Goal: Information Seeking & Learning: Learn about a topic

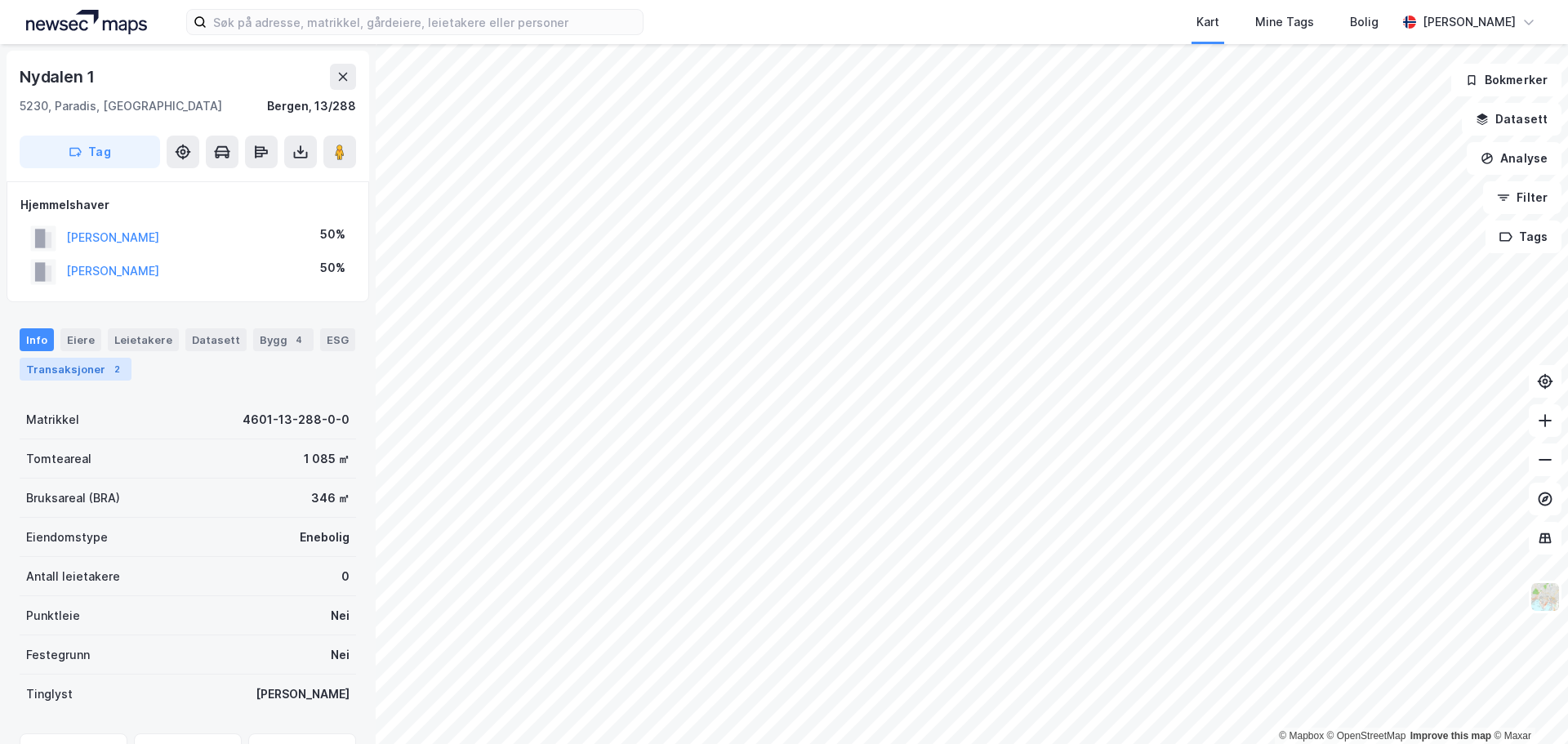
click at [73, 363] on div "Transaksjoner 2" at bounding box center [75, 369] width 112 height 23
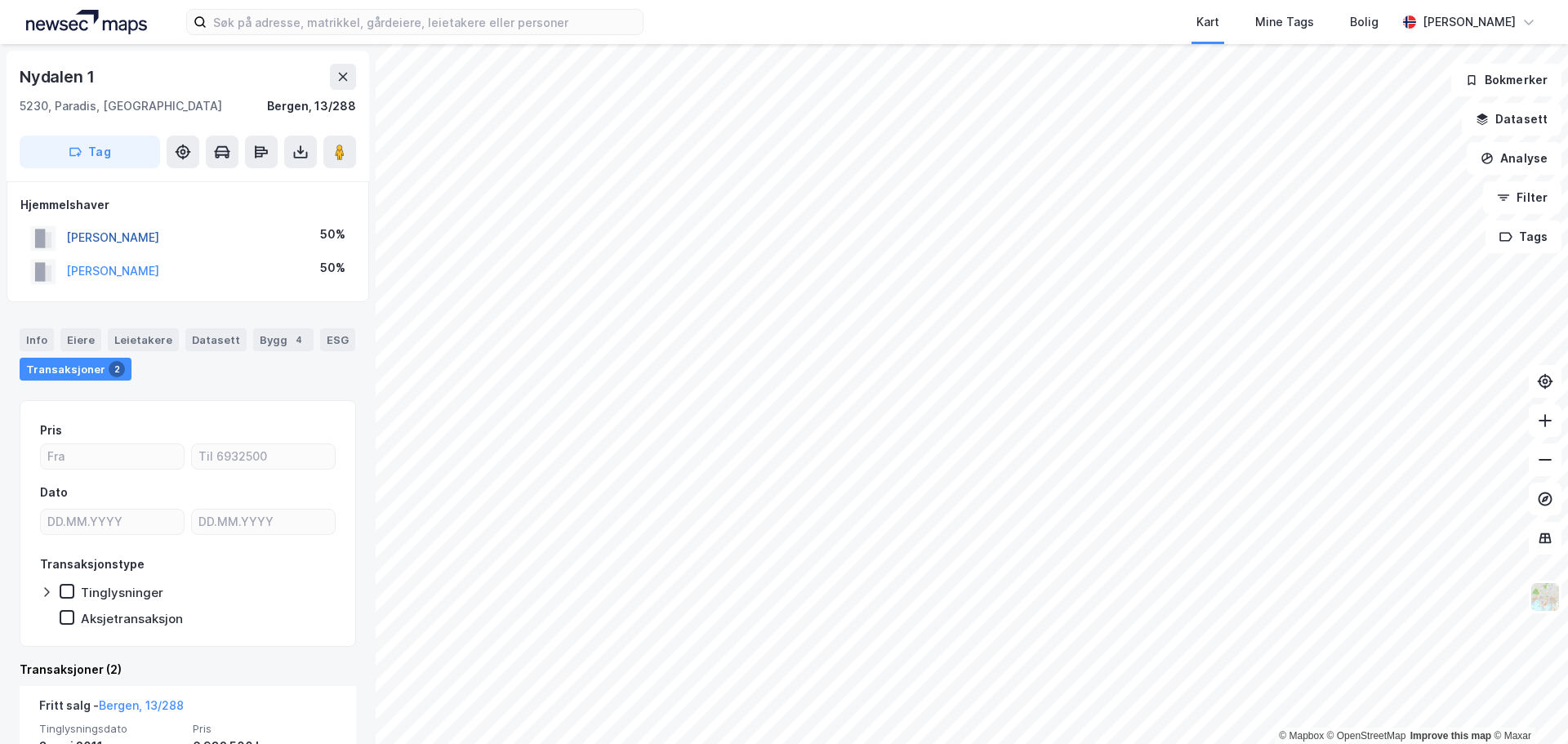
click at [0, 0] on button "[PERSON_NAME]" at bounding box center [0, 0] width 0 height 0
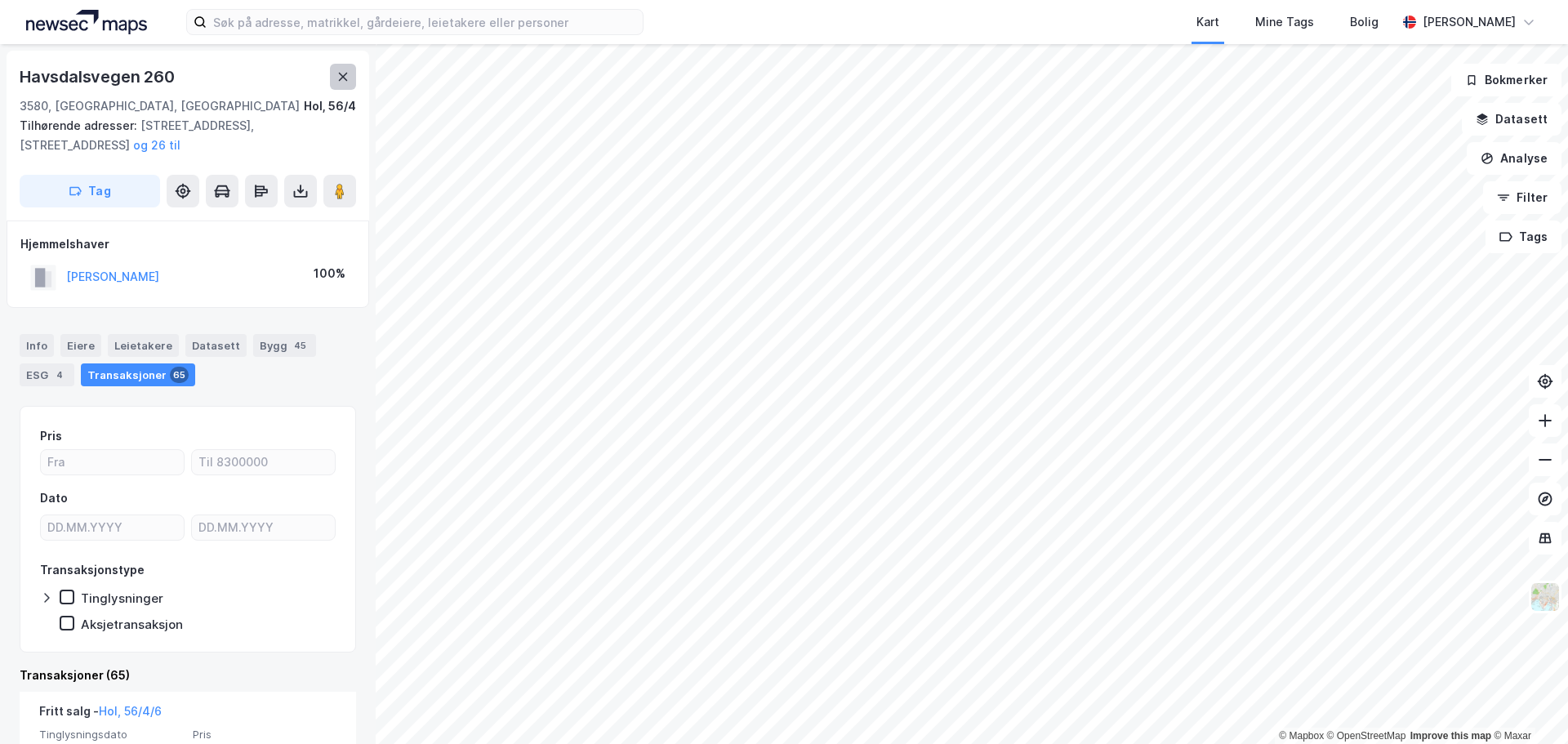
click at [345, 78] on icon at bounding box center [343, 77] width 9 height 8
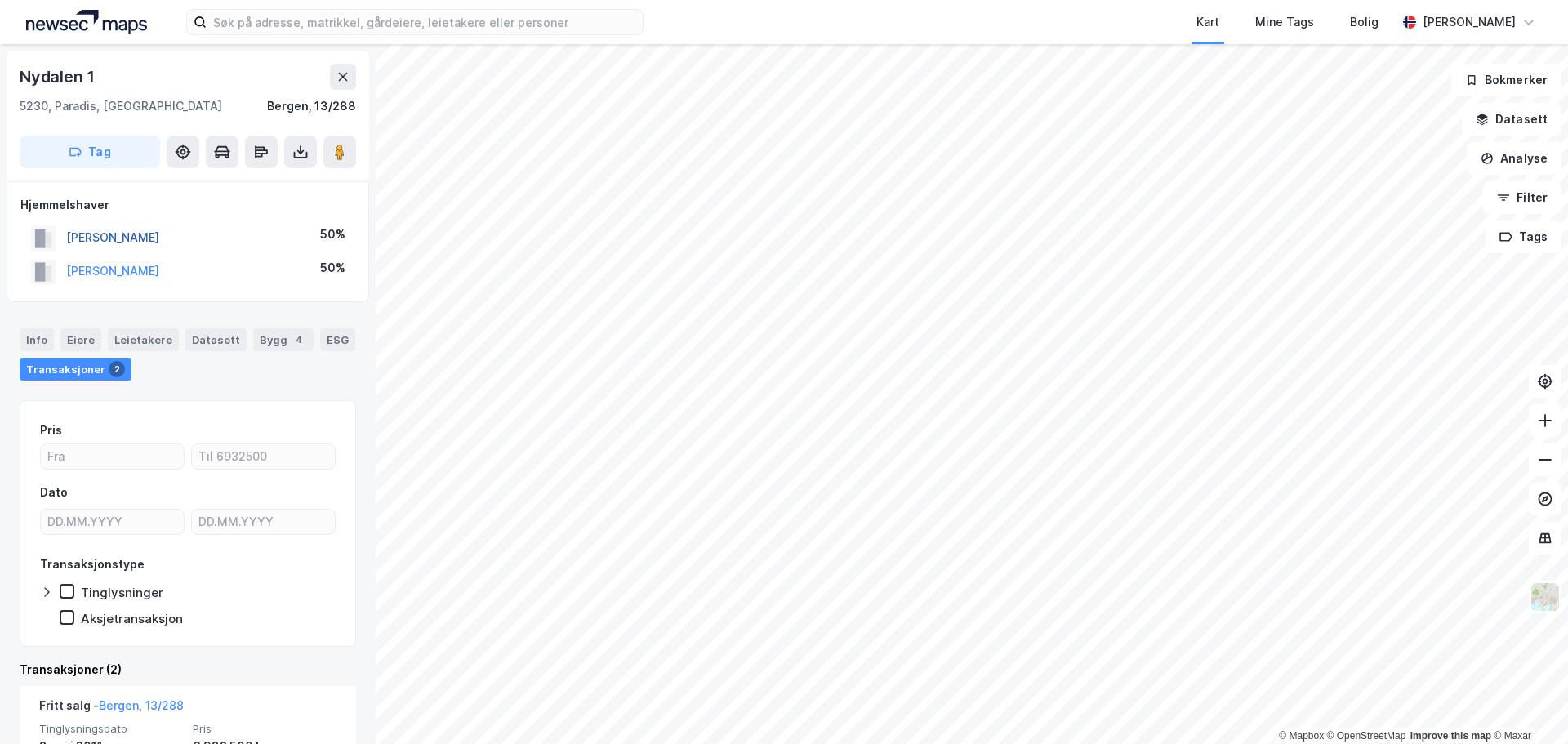
click at [0, 0] on button "[PERSON_NAME]" at bounding box center [0, 0] width 0 height 0
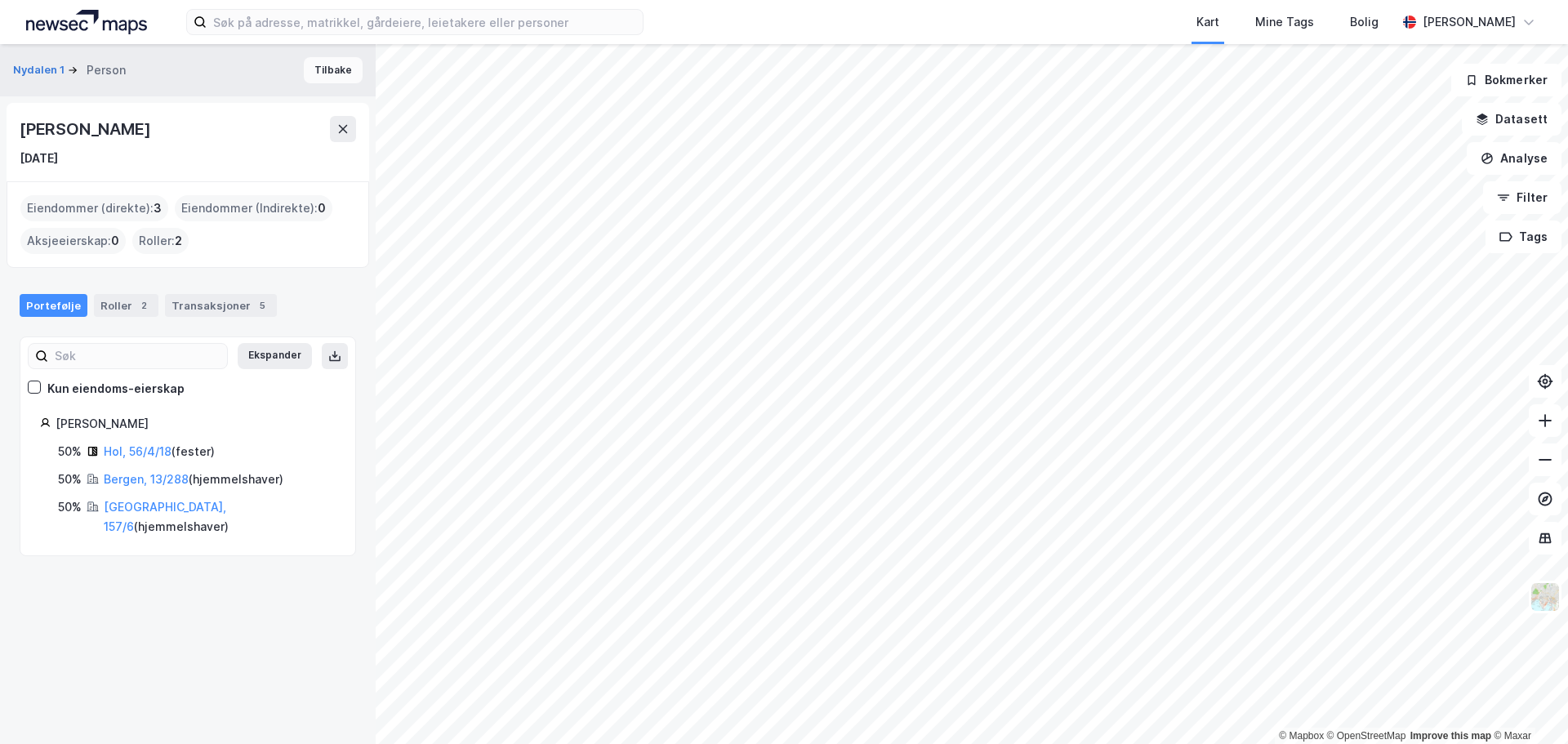
click at [331, 70] on button "Tilbake" at bounding box center [333, 70] width 59 height 26
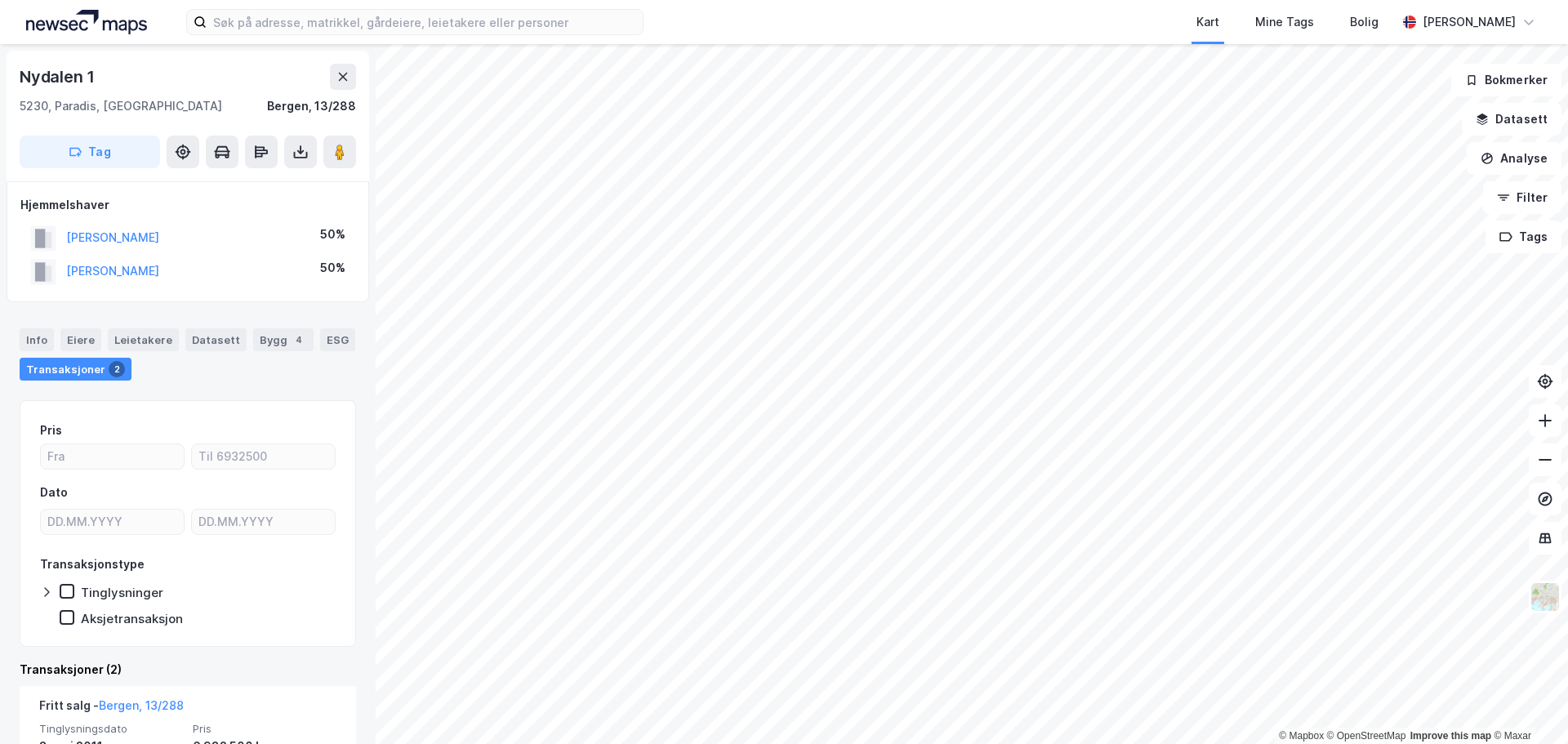
click at [124, 280] on div "[PERSON_NAME]" at bounding box center [112, 271] width 93 height 19
click at [0, 0] on button "[PERSON_NAME]" at bounding box center [0, 0] width 0 height 0
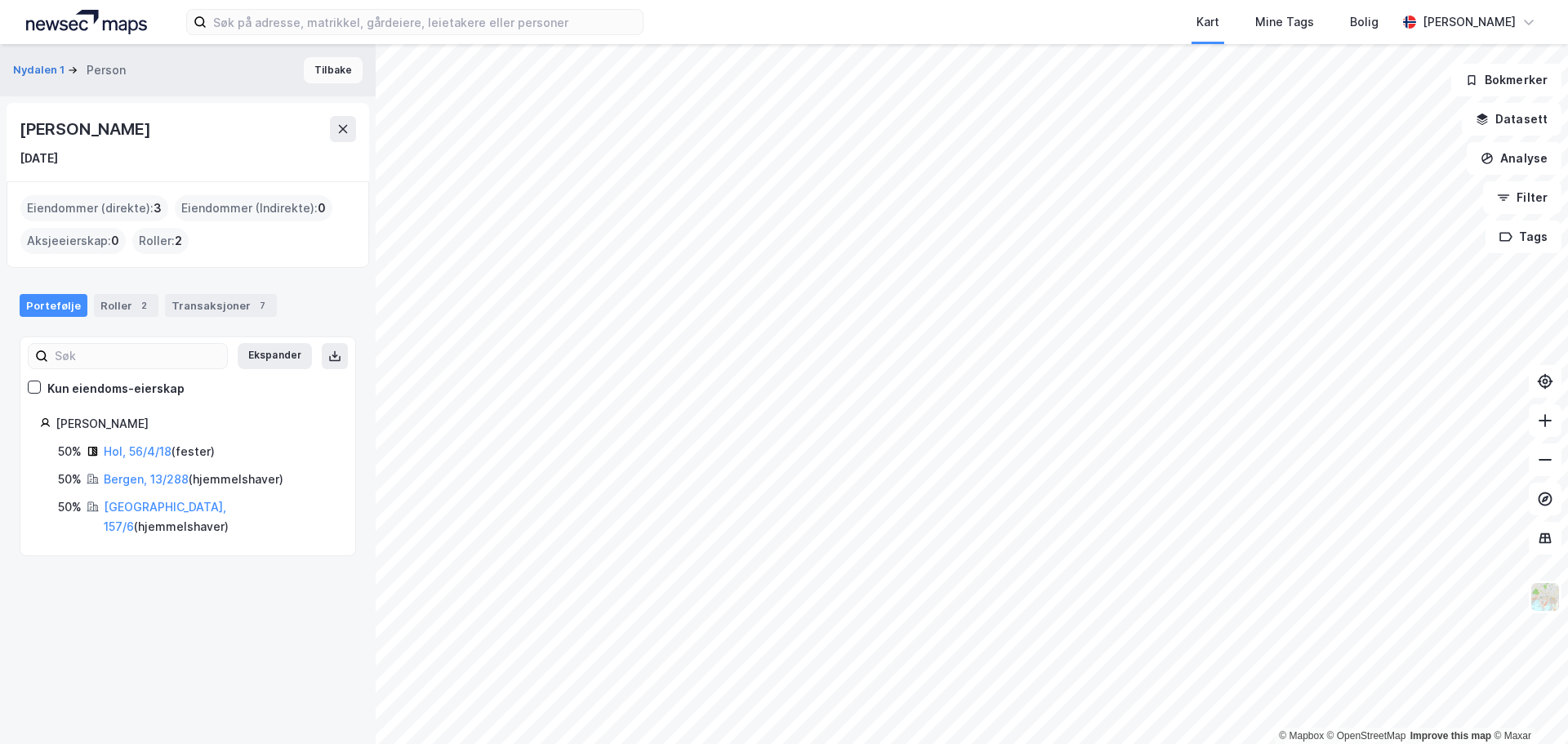
click at [334, 77] on button "Tilbake" at bounding box center [333, 70] width 59 height 26
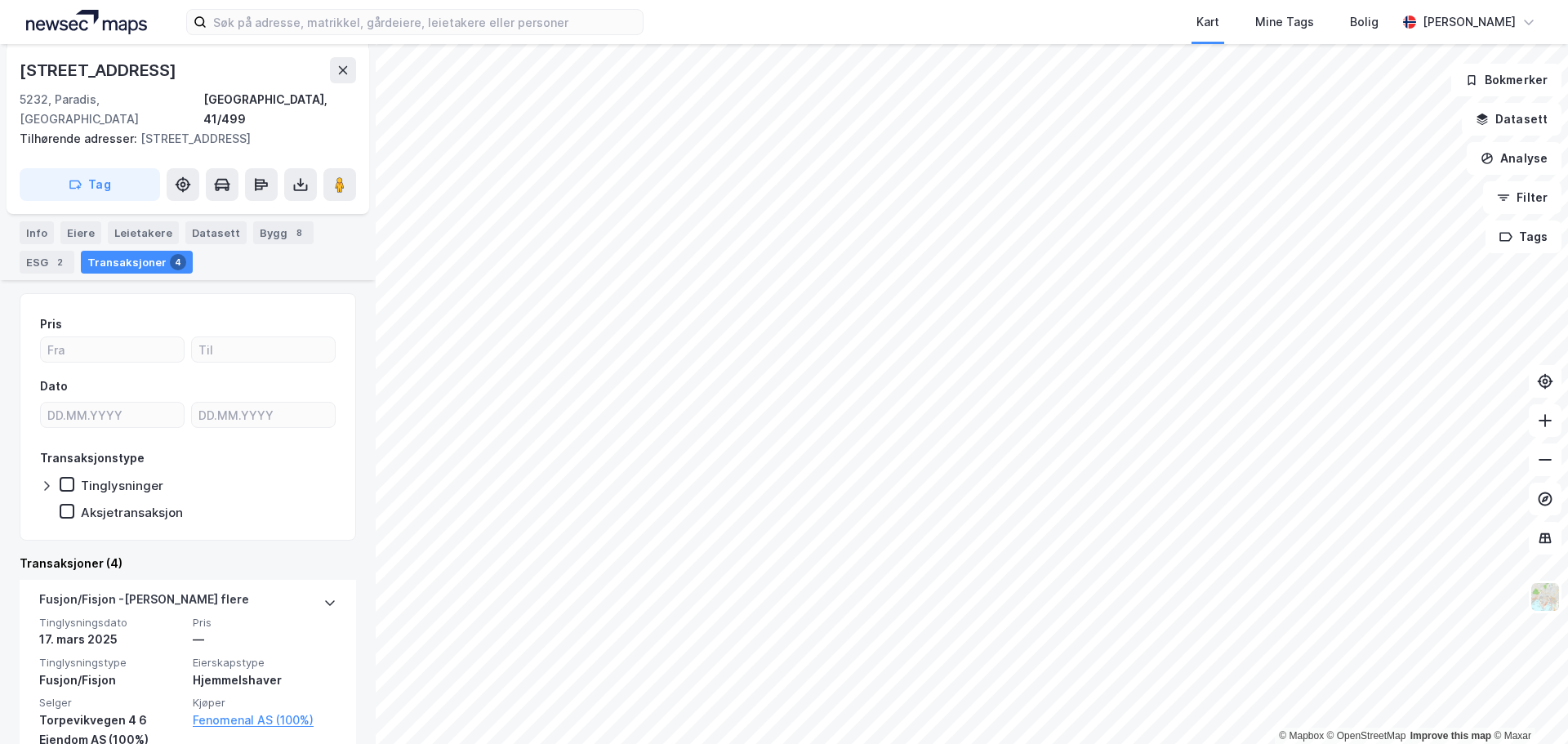
scroll to position [195, 0]
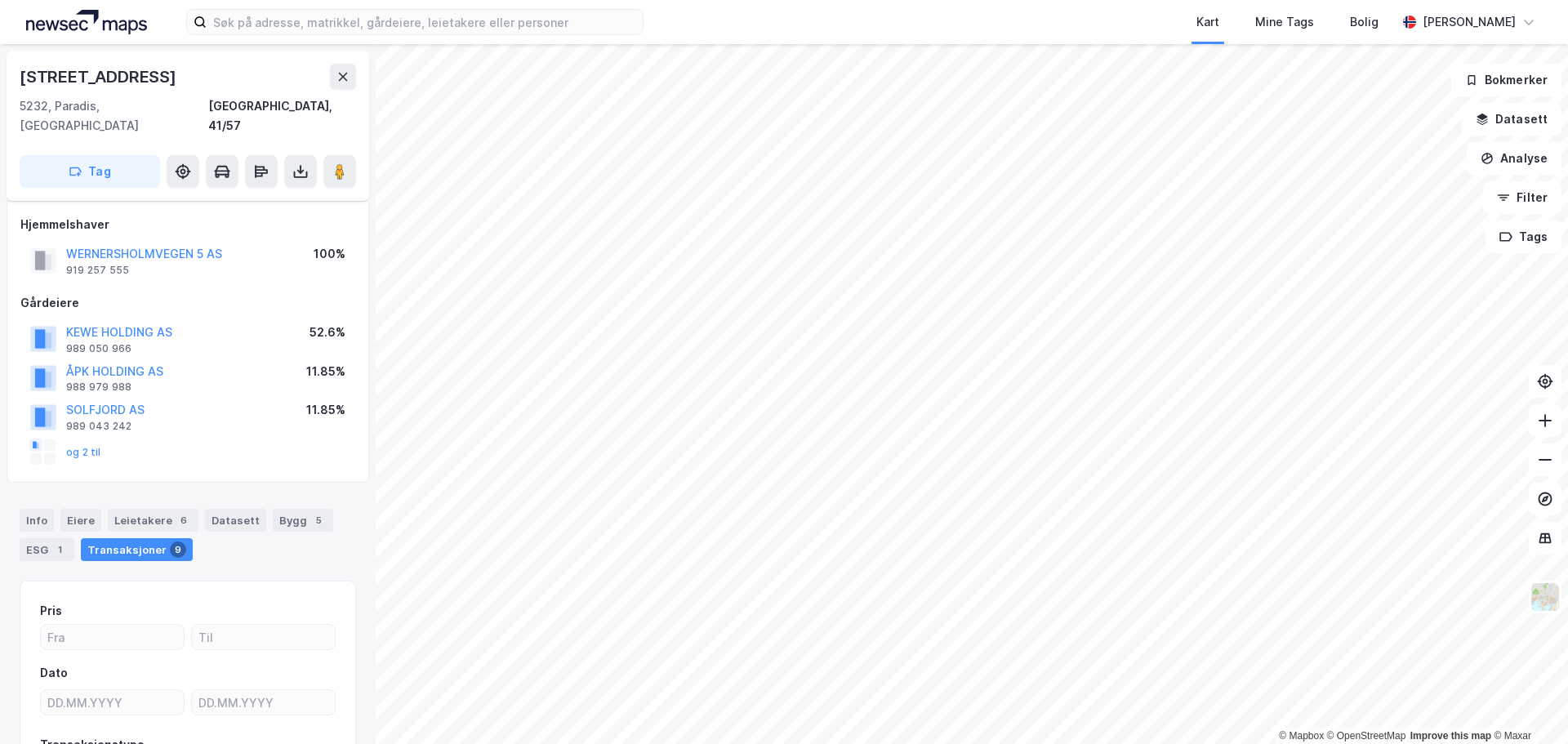
scroll to position [123, 0]
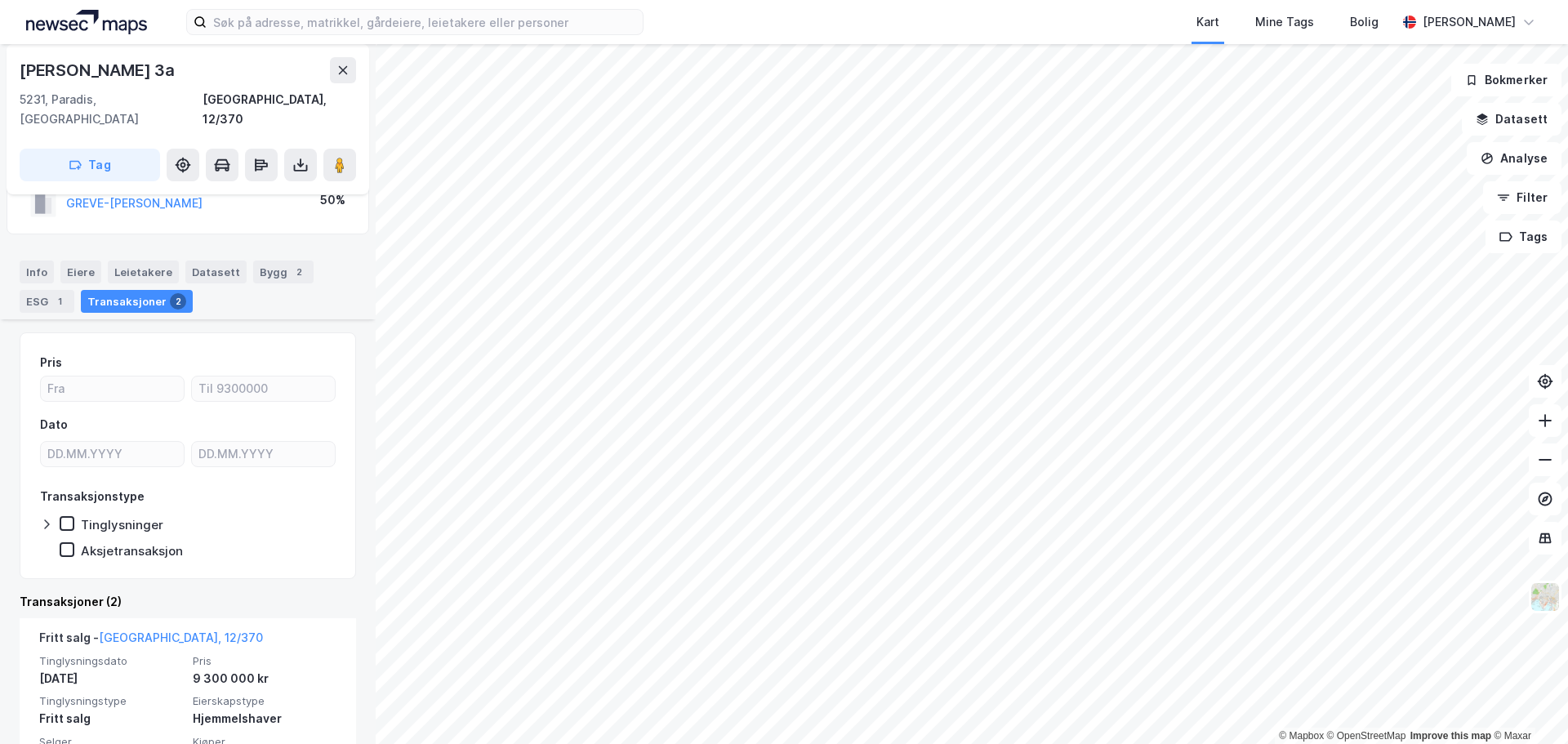
scroll to position [164, 0]
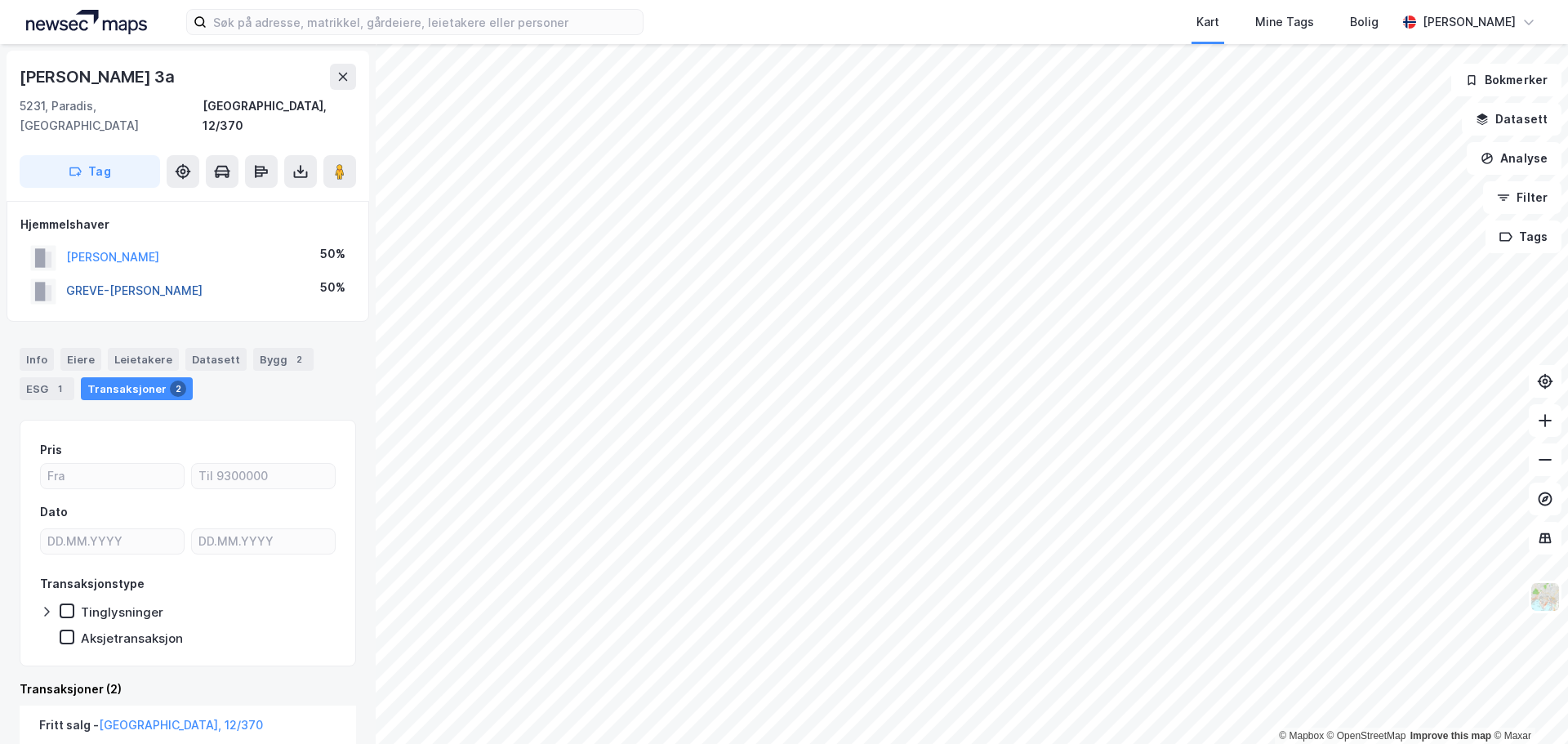
click at [0, 0] on button "GREVE-[PERSON_NAME]" at bounding box center [0, 0] width 0 height 0
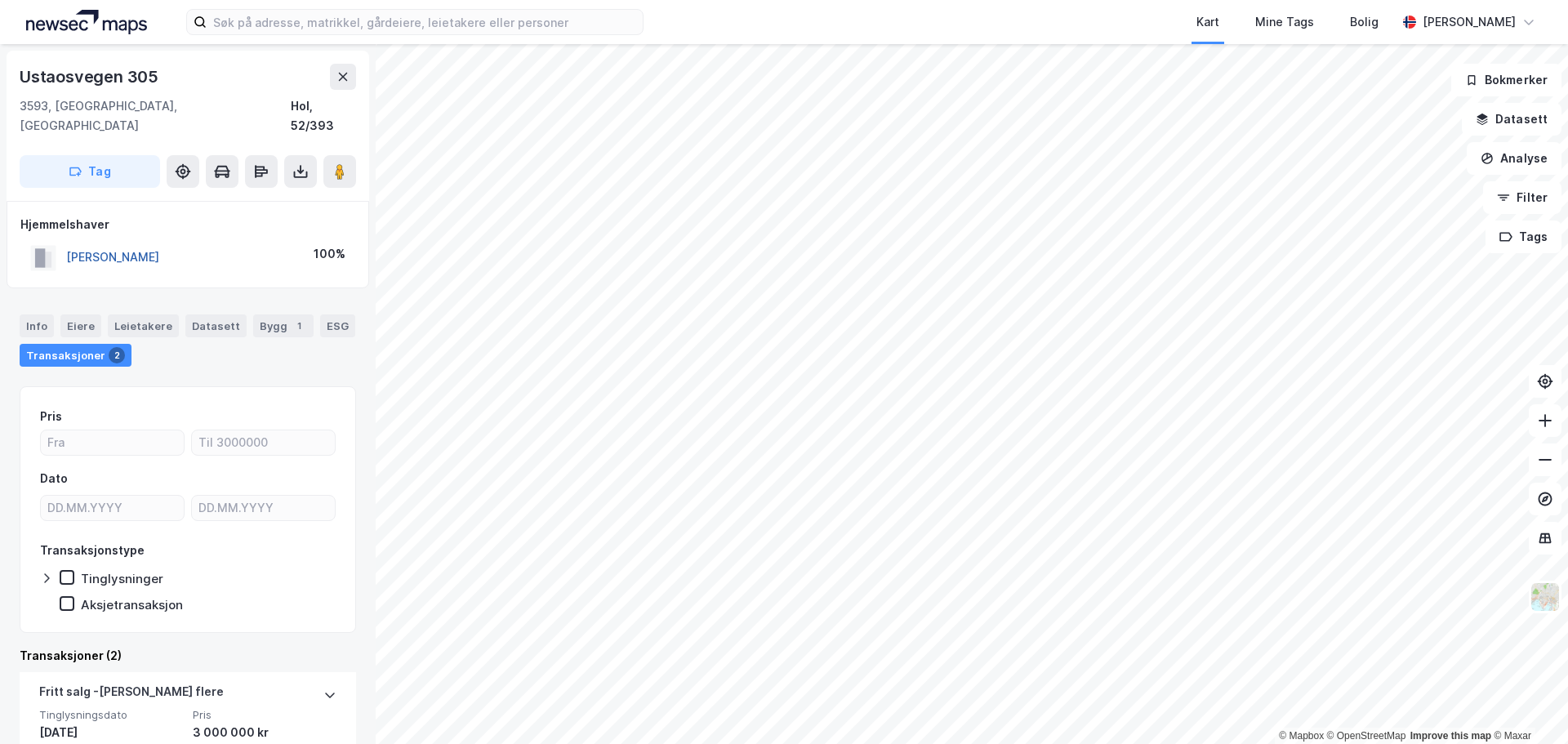
click at [0, 0] on button "[PERSON_NAME]" at bounding box center [0, 0] width 0 height 0
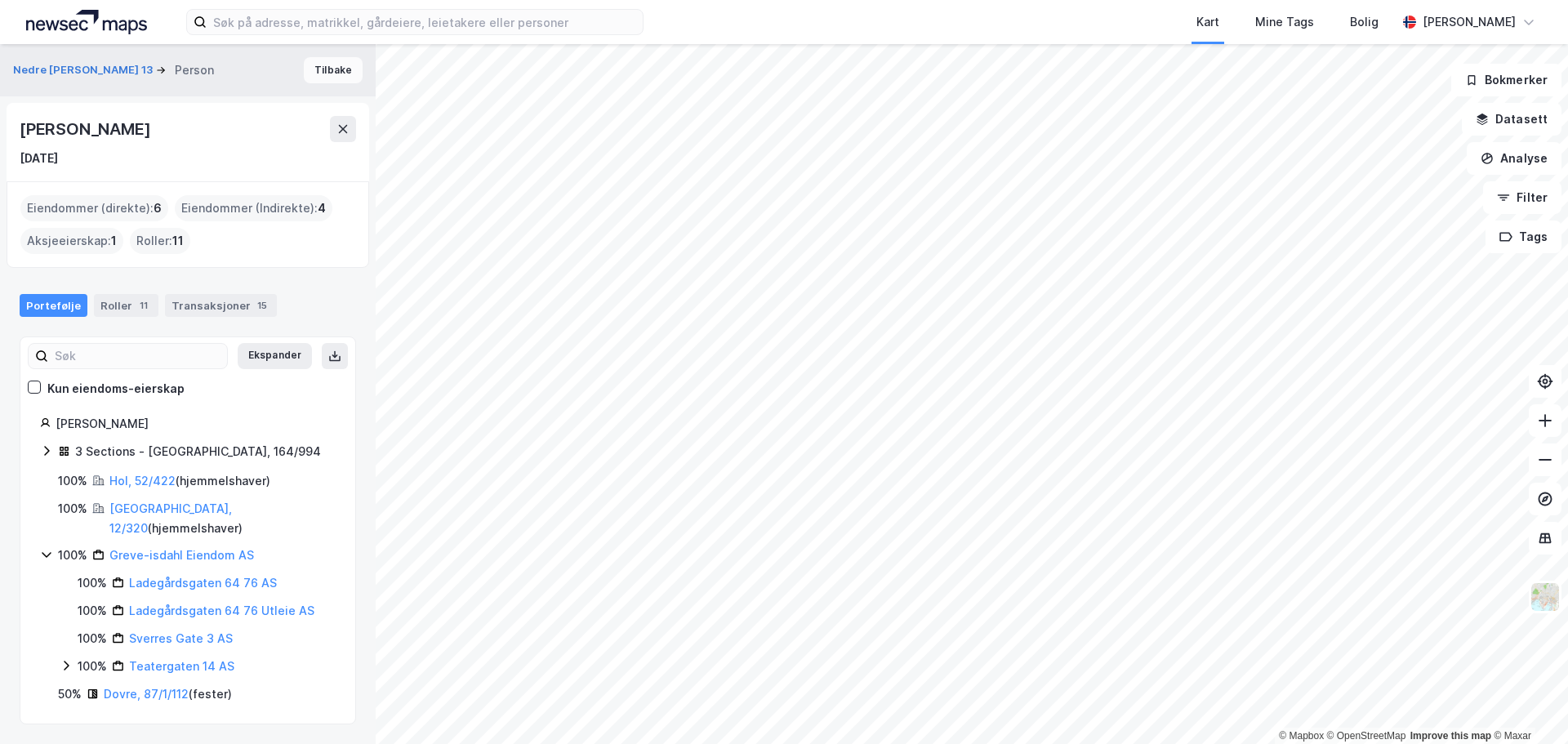
click at [310, 65] on button "Tilbake" at bounding box center [333, 70] width 59 height 26
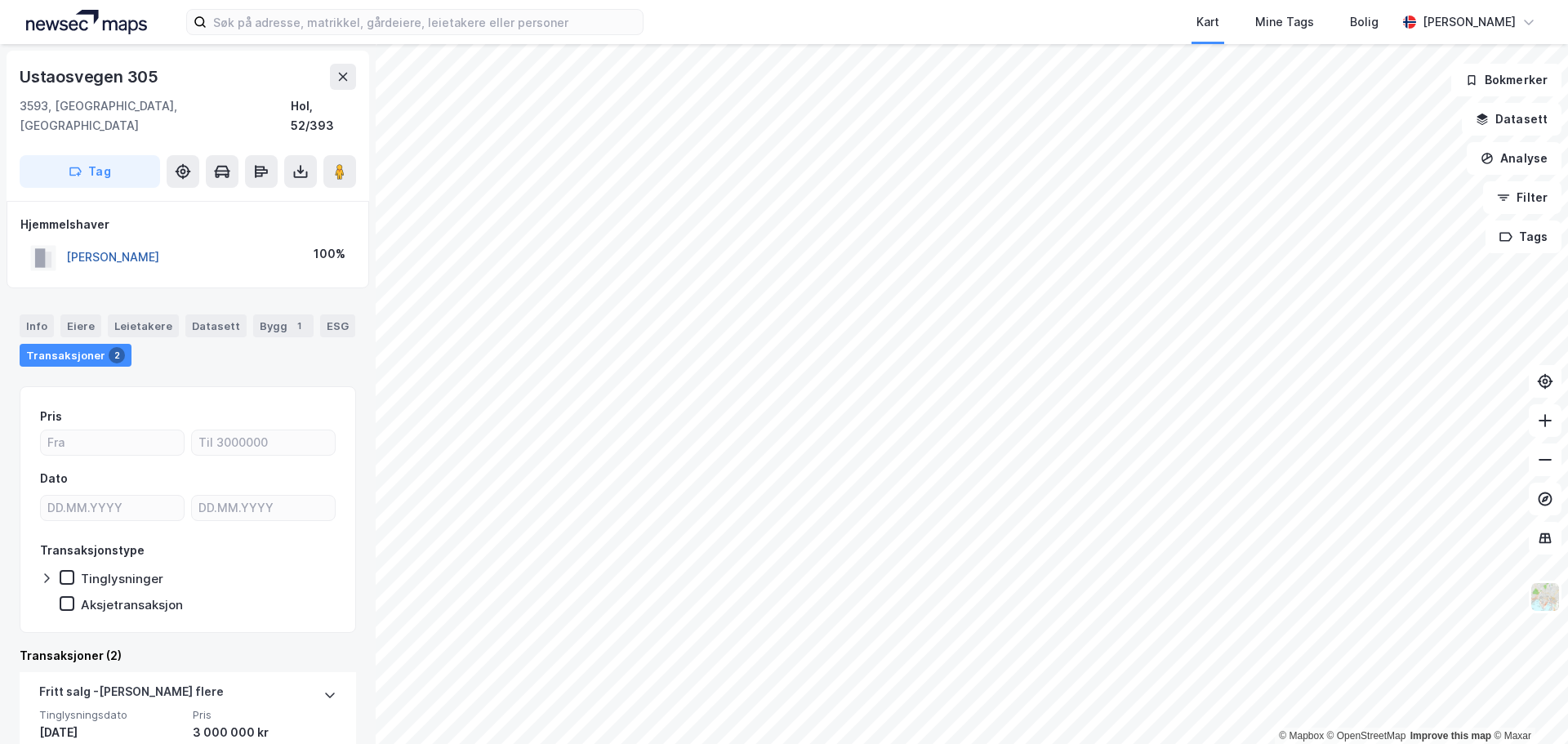
click at [0, 0] on button "[PERSON_NAME]" at bounding box center [0, 0] width 0 height 0
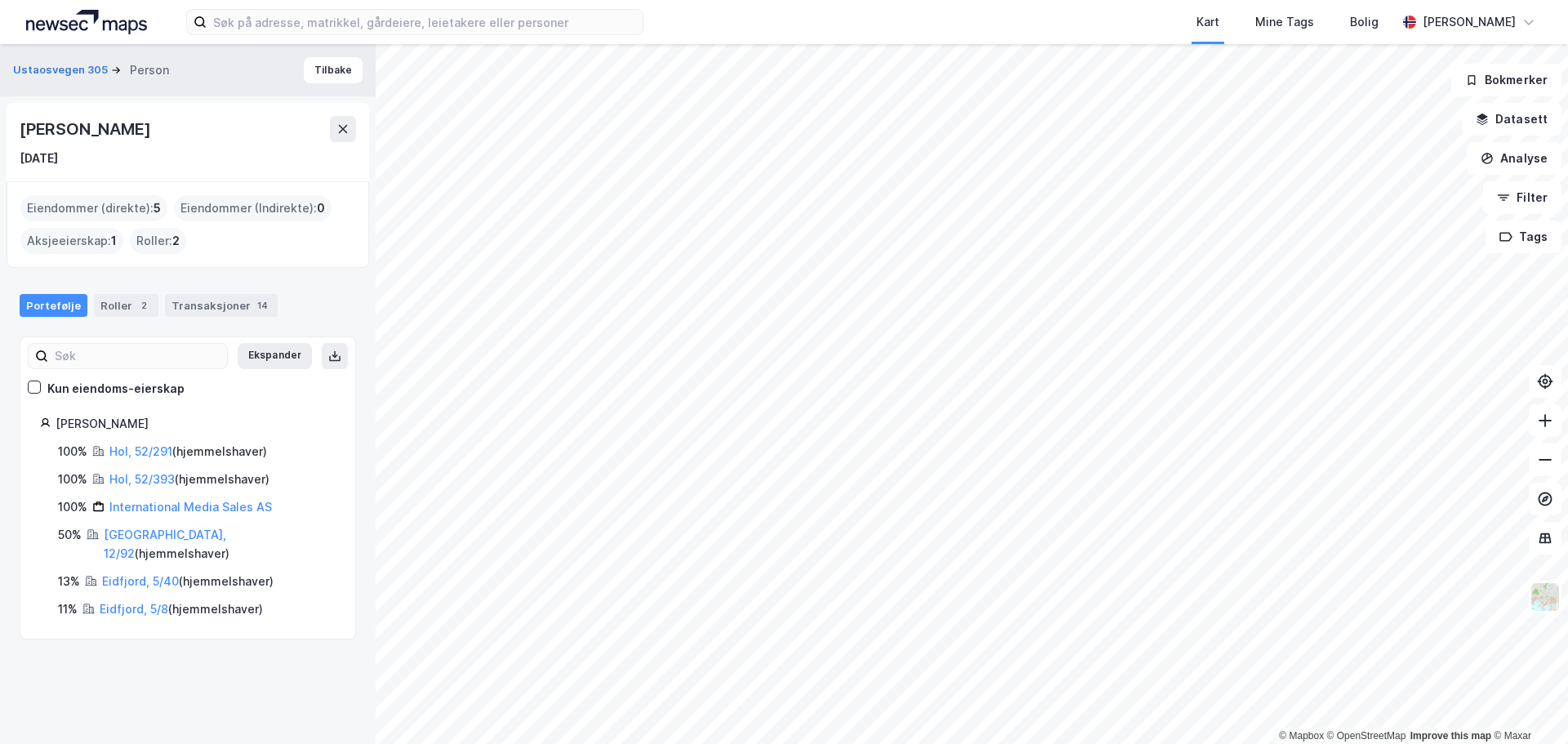
click at [1400, 743] on html "Kart Mine Tags Bolig [PERSON_NAME] © Mapbox © OpenStreetMap Improve this map © …" at bounding box center [784, 372] width 1568 height 744
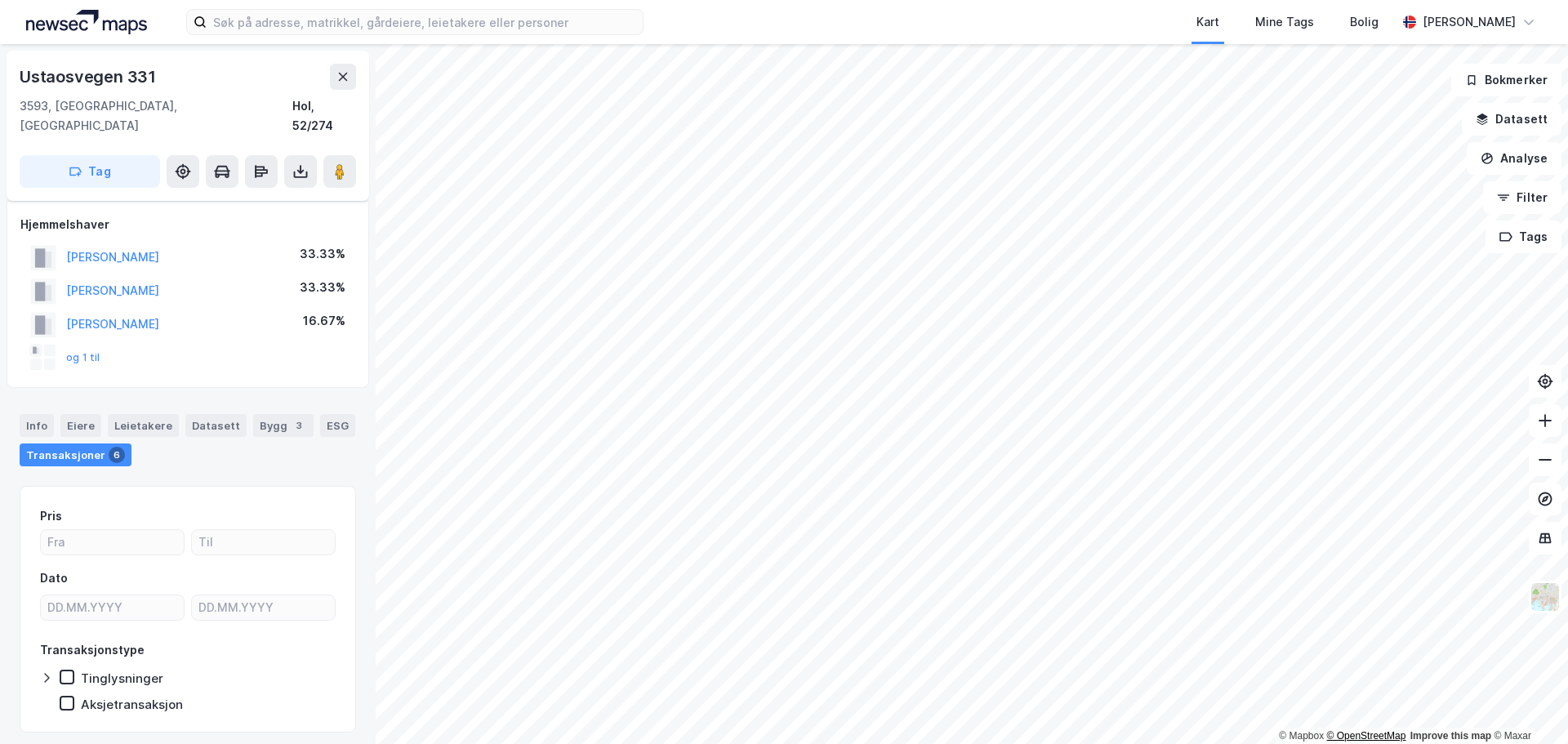
scroll to position [28, 0]
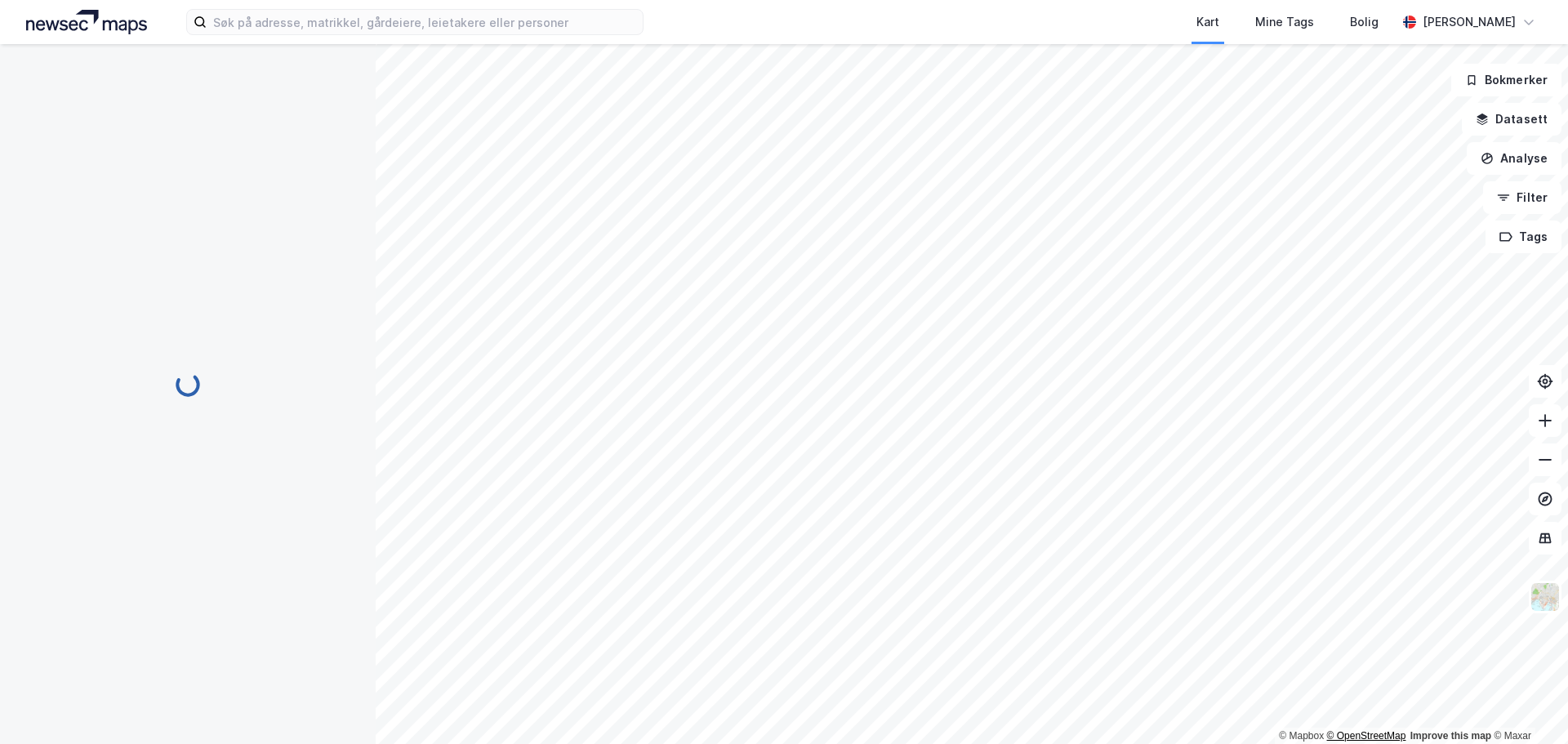
scroll to position [28, 0]
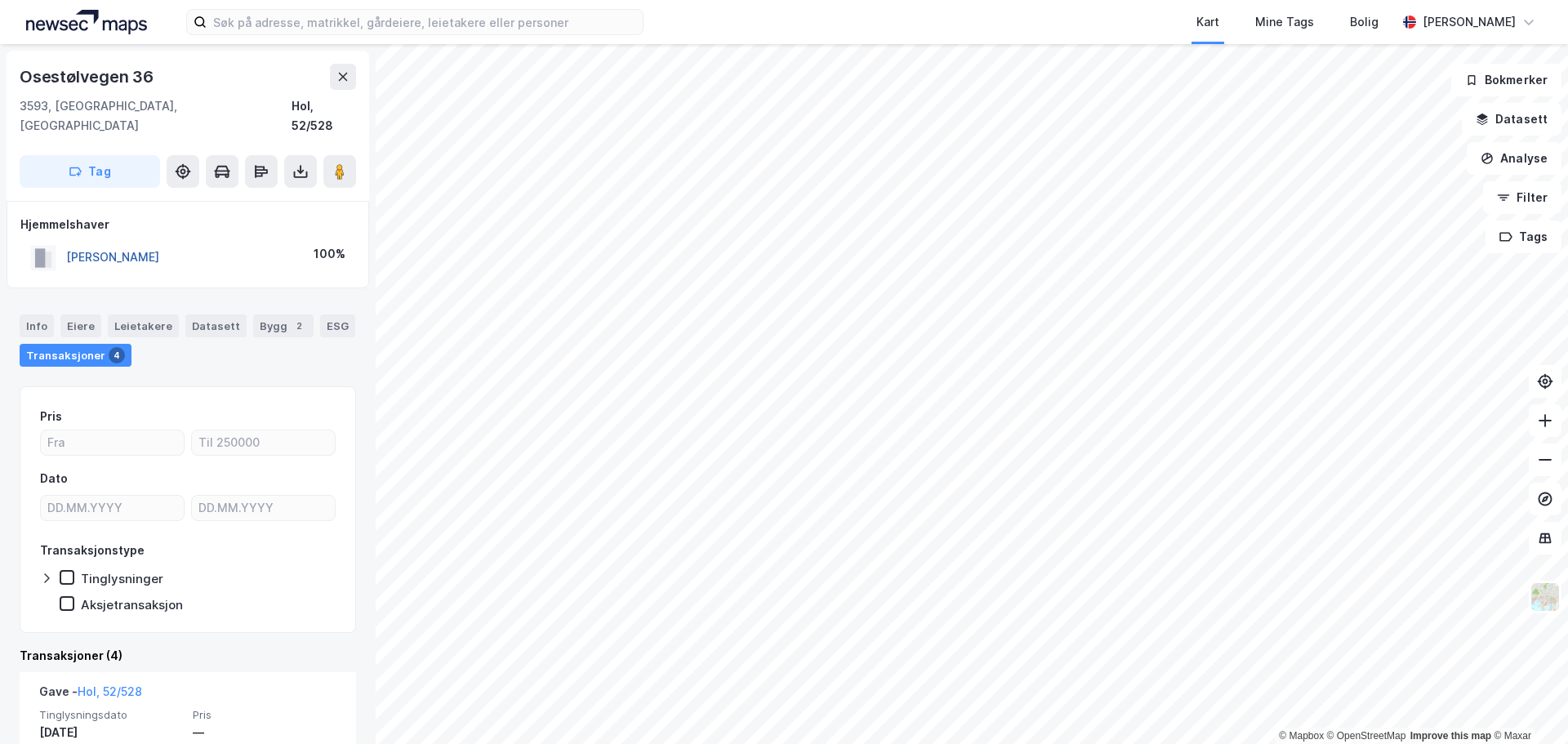
click at [0, 0] on button "[PERSON_NAME]" at bounding box center [0, 0] width 0 height 0
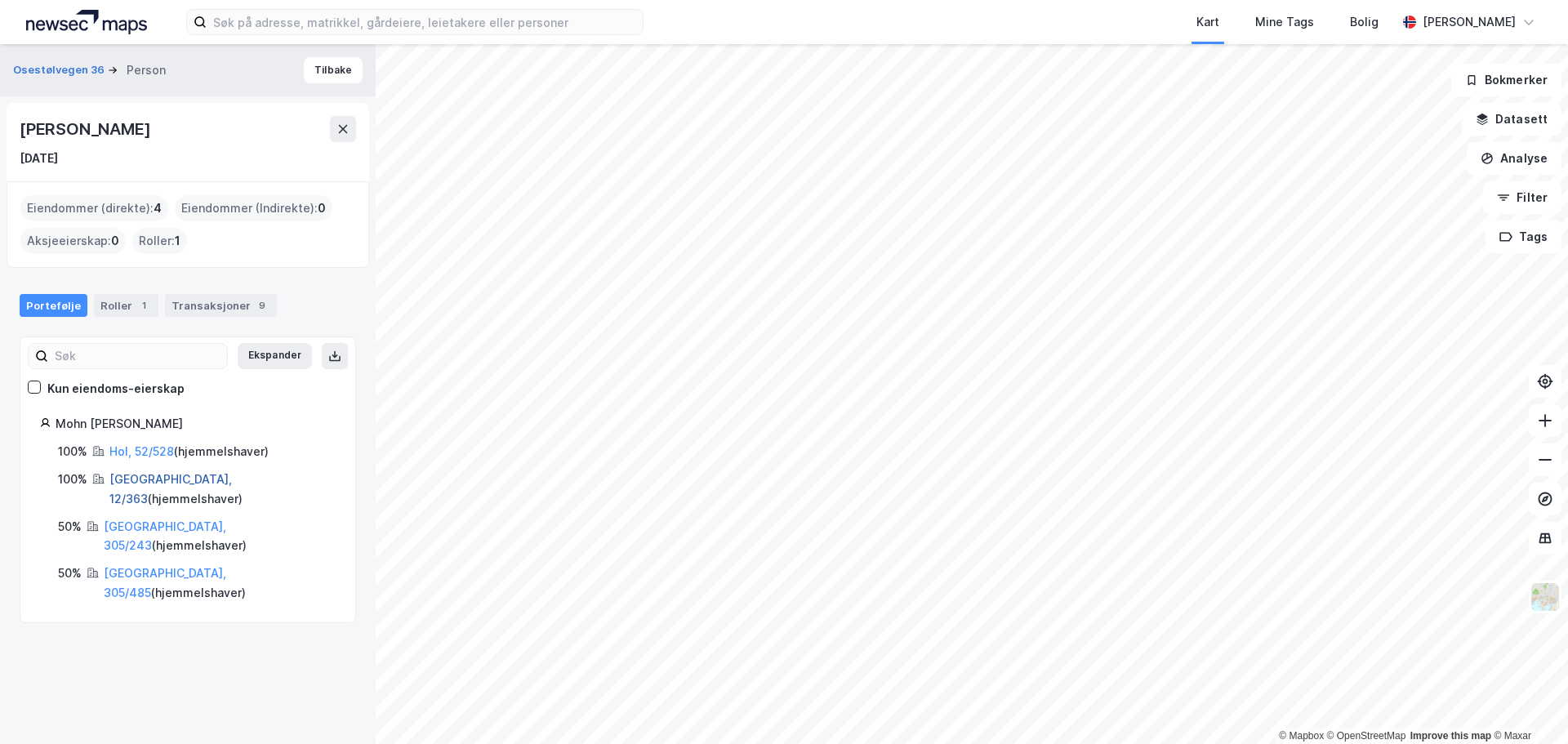
click at [135, 475] on link "[GEOGRAPHIC_DATA], 12/363" at bounding box center [170, 489] width 122 height 34
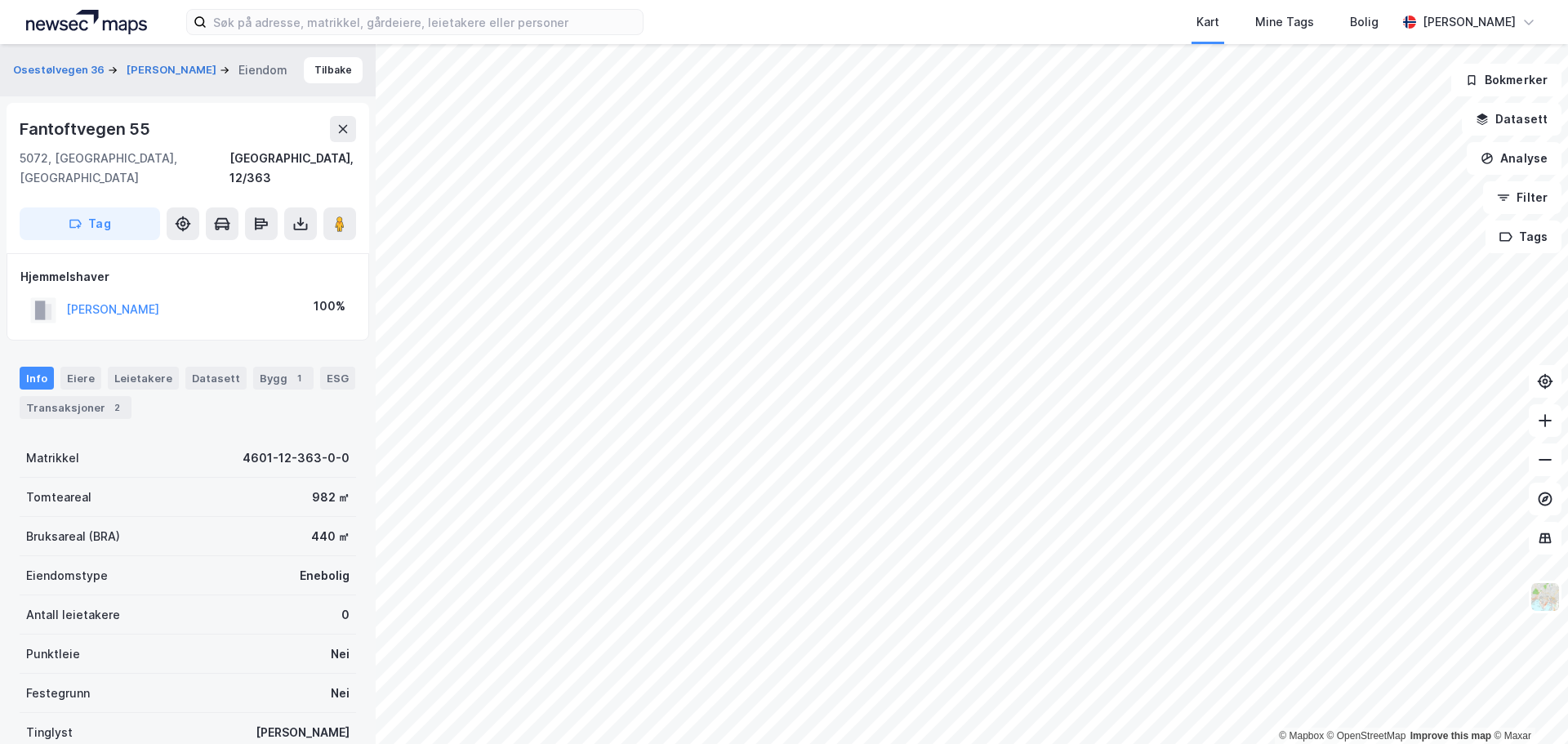
scroll to position [28, 0]
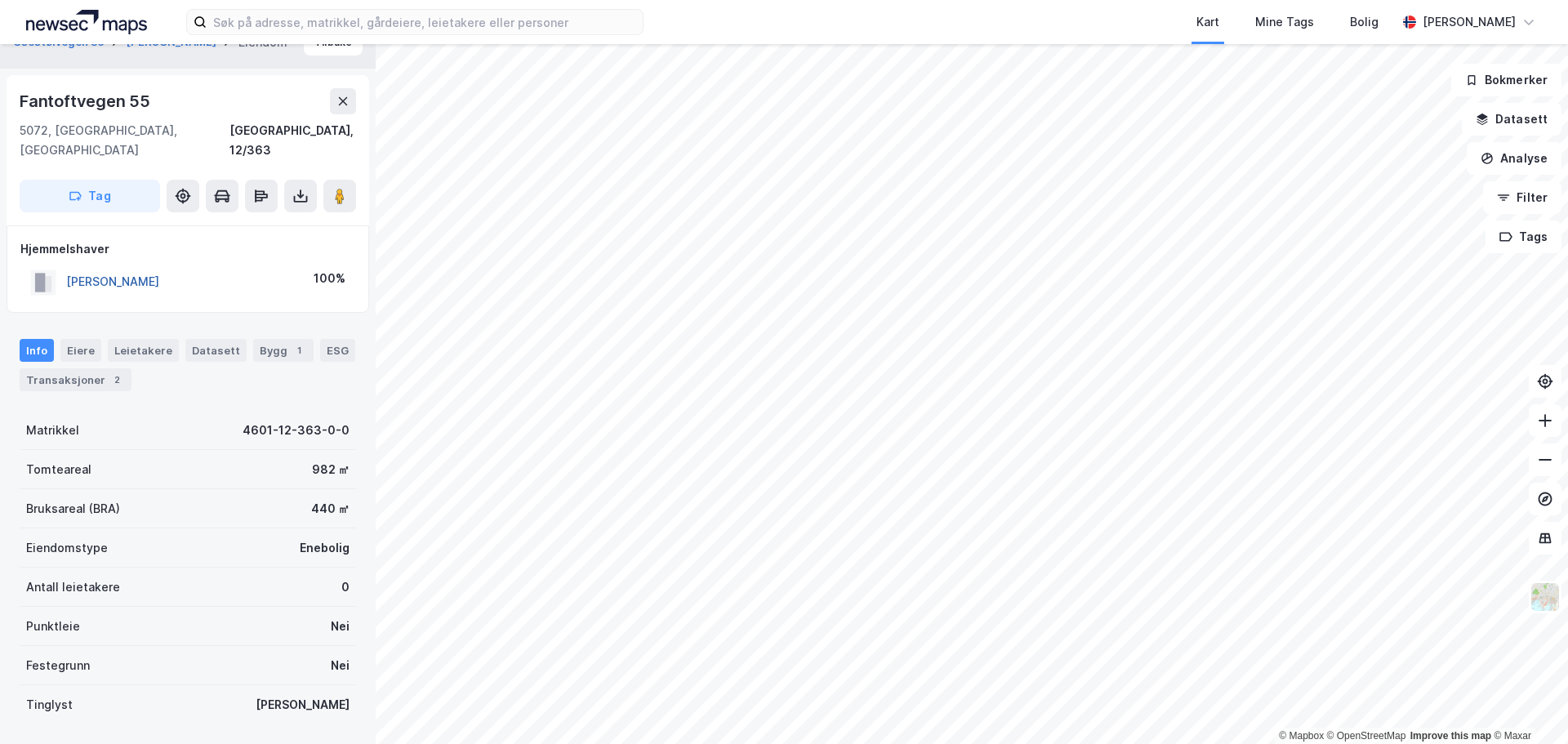
click at [0, 0] on button "[PERSON_NAME]" at bounding box center [0, 0] width 0 height 0
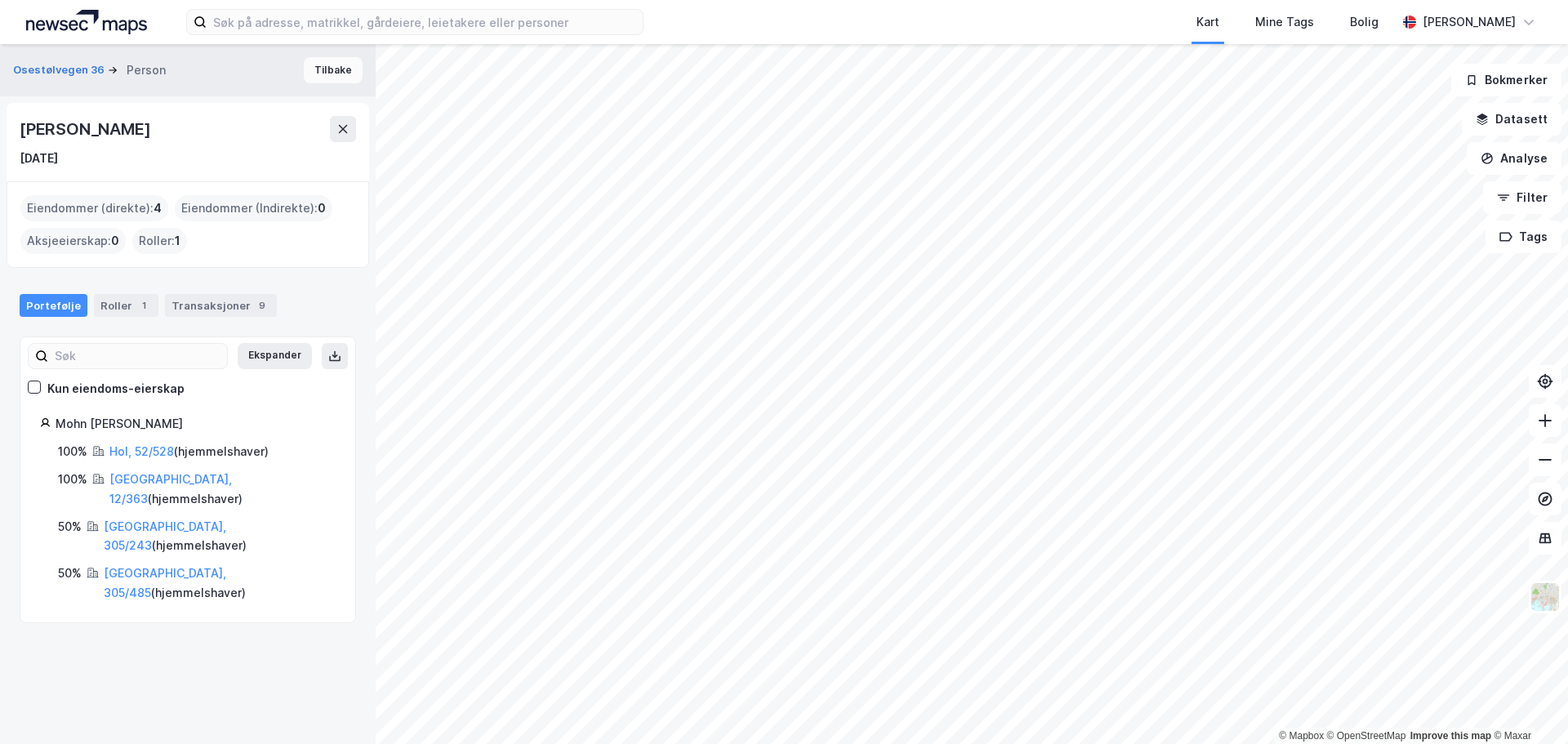
click at [330, 69] on button "Tilbake" at bounding box center [333, 70] width 59 height 26
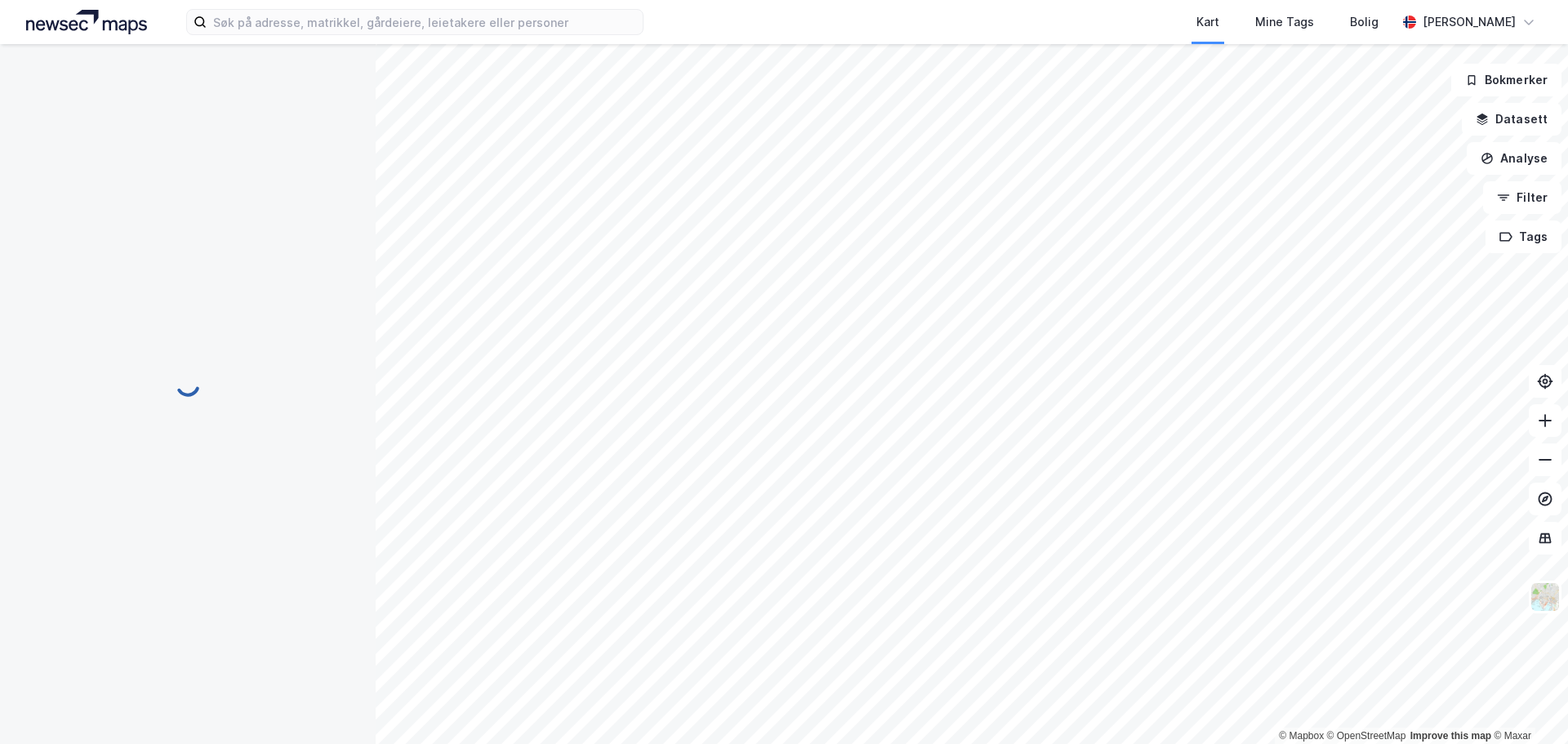
scroll to position [28, 0]
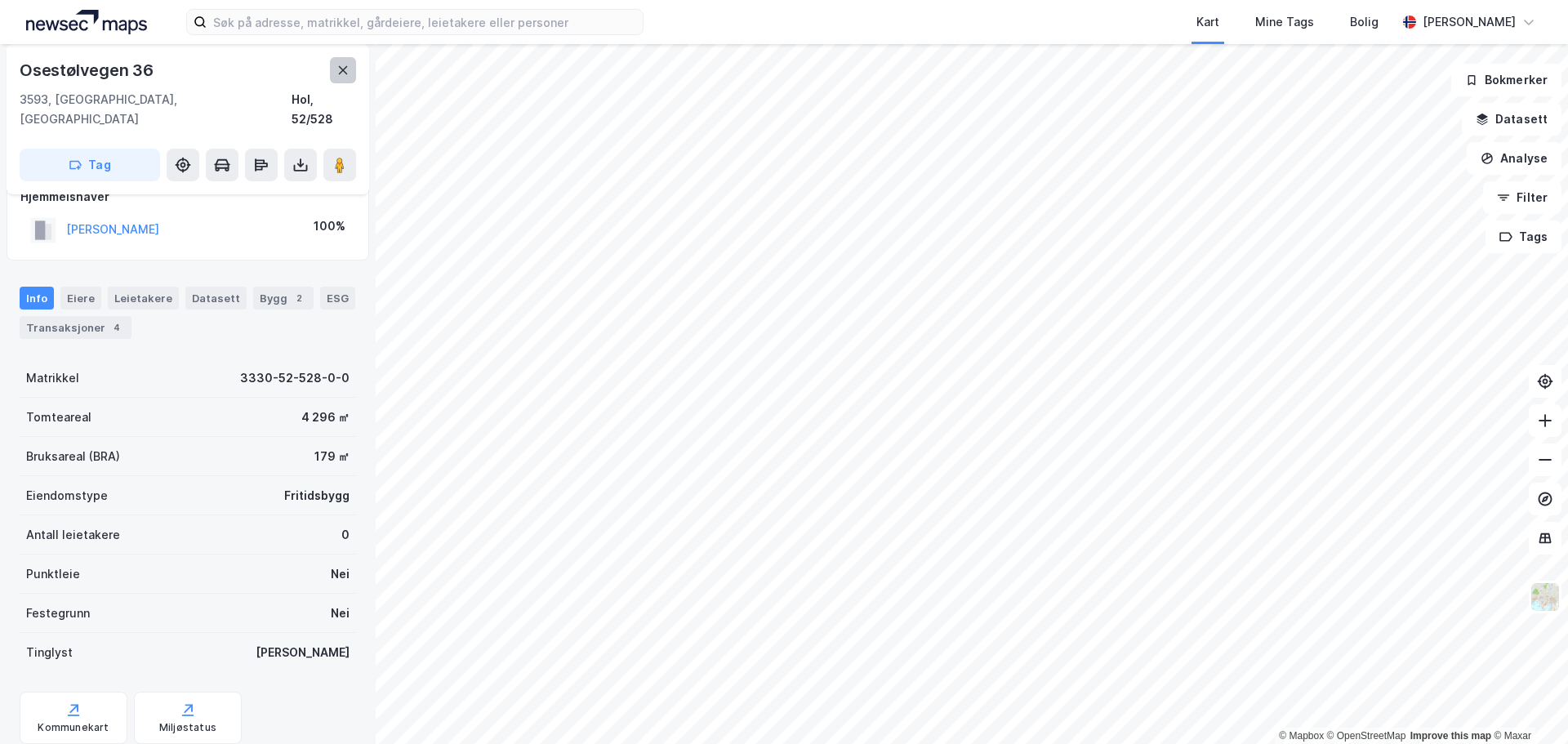
click at [345, 67] on icon at bounding box center [343, 70] width 9 height 8
